Goal: Contribute content: Contribute content

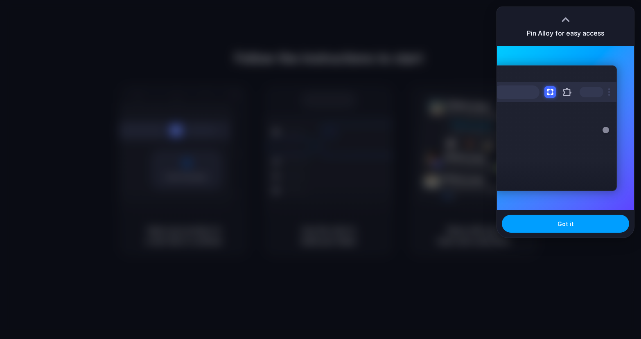
click at [560, 227] on span "Got it" at bounding box center [565, 224] width 16 height 9
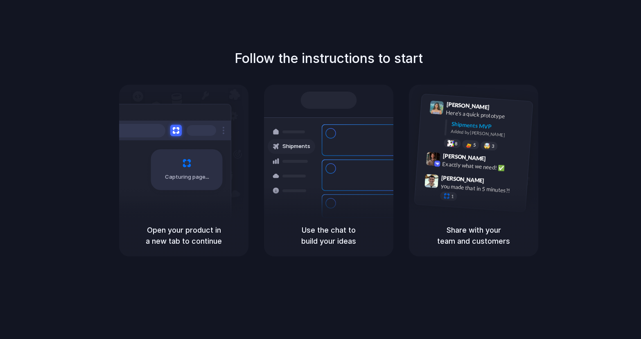
click at [492, 72] on div "Follow the instructions to start Capturing page Open your product in a new tab …" at bounding box center [328, 153] width 641 height 208
click at [459, 233] on h5 "Share with your team and customers" at bounding box center [474, 236] width 110 height 22
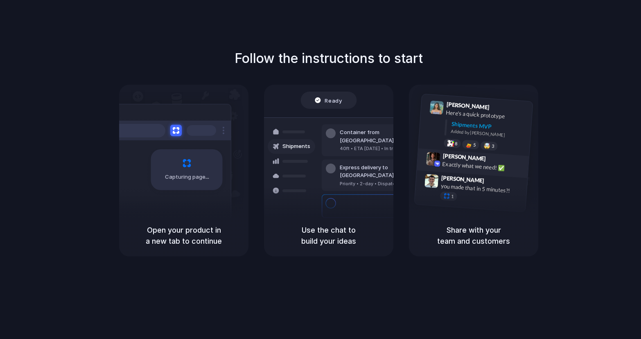
click at [460, 154] on span "[PERSON_NAME]" at bounding box center [463, 157] width 43 height 12
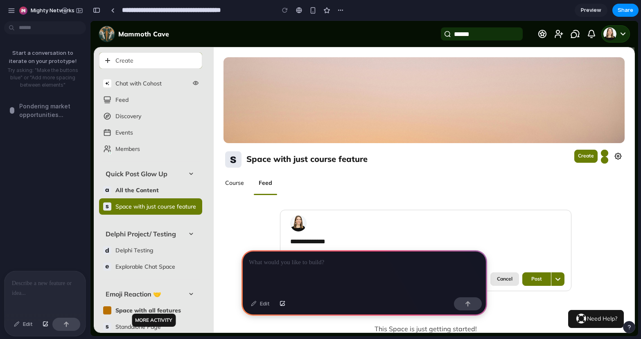
drag, startPoint x: 335, startPoint y: 280, endPoint x: 307, endPoint y: 245, distance: 44.9
drag, startPoint x: 303, startPoint y: 242, endPoint x: 266, endPoint y: 242, distance: 36.8
click at [267, 242] on div "**********" at bounding box center [424, 191] width 421 height 289
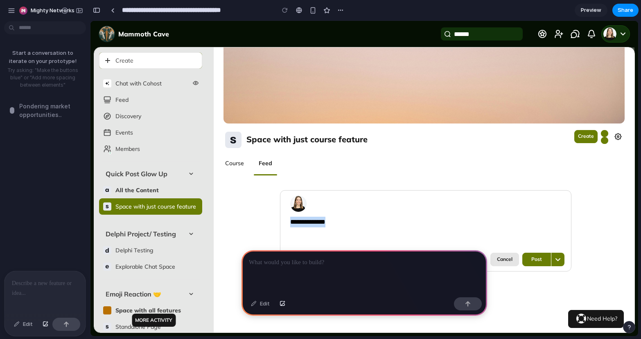
scroll to position [30, 0]
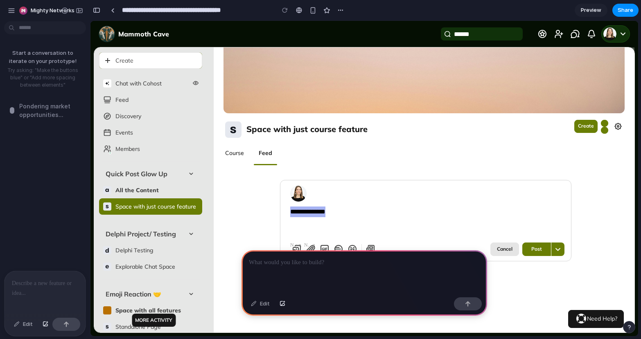
click at [292, 266] on p at bounding box center [364, 263] width 231 height 10
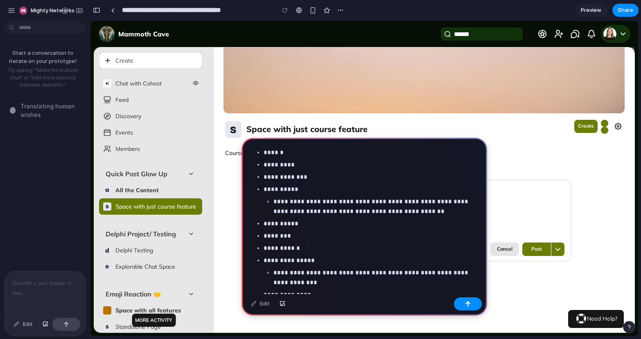
scroll to position [72, 0]
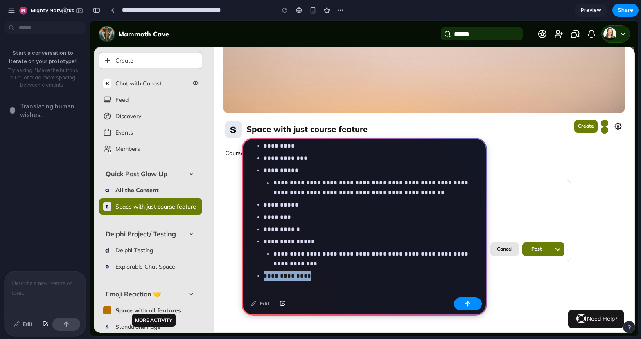
drag, startPoint x: 294, startPoint y: 268, endPoint x: 264, endPoint y: 268, distance: 30.7
click at [264, 268] on div "**********" at bounding box center [364, 185] width 246 height 238
click at [472, 304] on button "button" at bounding box center [468, 303] width 28 height 13
